Goal: Check status

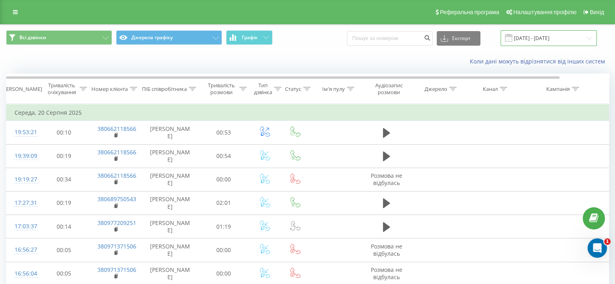
click at [524, 41] on input "[DATE] - [DATE]" at bounding box center [548, 38] width 96 height 16
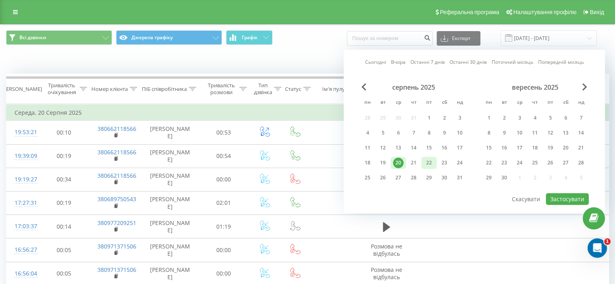
click at [430, 160] on div "22" at bounding box center [429, 163] width 11 height 11
click at [429, 160] on div "22" at bounding box center [429, 163] width 11 height 11
click at [571, 198] on button "Застосувати" at bounding box center [567, 199] width 43 height 12
type input "[DATE] - [DATE]"
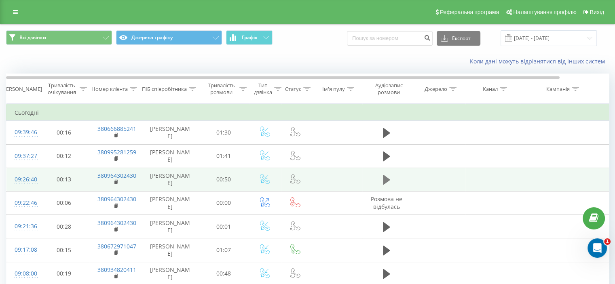
click at [387, 178] on icon at bounding box center [386, 180] width 7 height 10
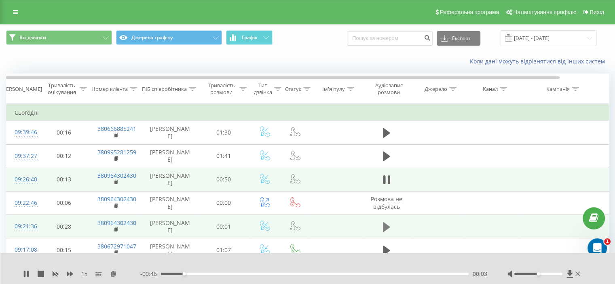
click at [385, 225] on icon at bounding box center [386, 227] width 7 height 10
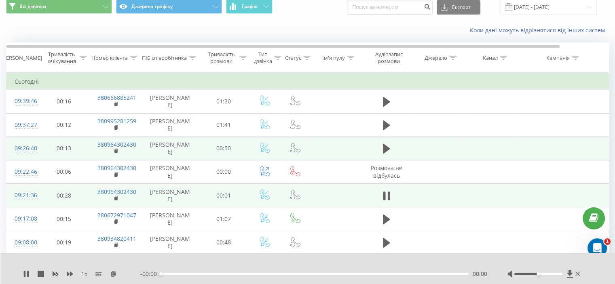
scroll to position [81, 0]
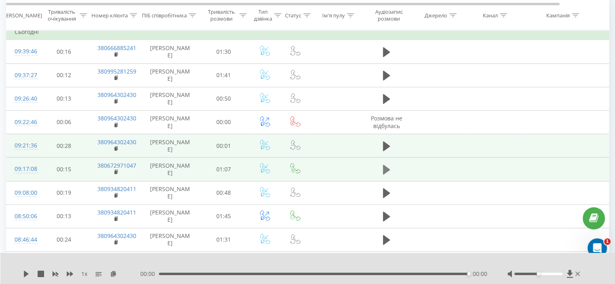
click at [385, 169] on icon at bounding box center [386, 170] width 7 height 10
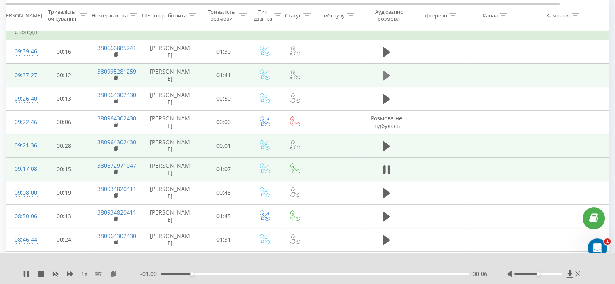
click at [386, 75] on icon at bounding box center [386, 76] width 7 height 10
click at [383, 98] on icon at bounding box center [386, 99] width 7 height 10
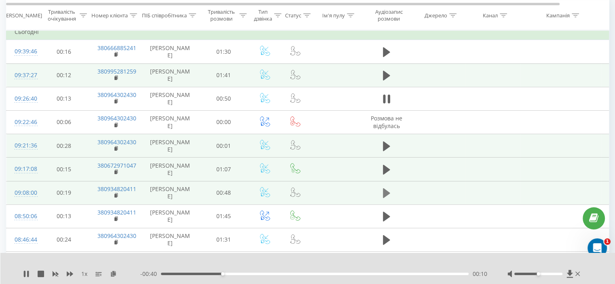
click at [386, 190] on icon at bounding box center [386, 193] width 7 height 10
click at [570, 274] on icon at bounding box center [569, 274] width 6 height 8
